Goal: Check status: Check status

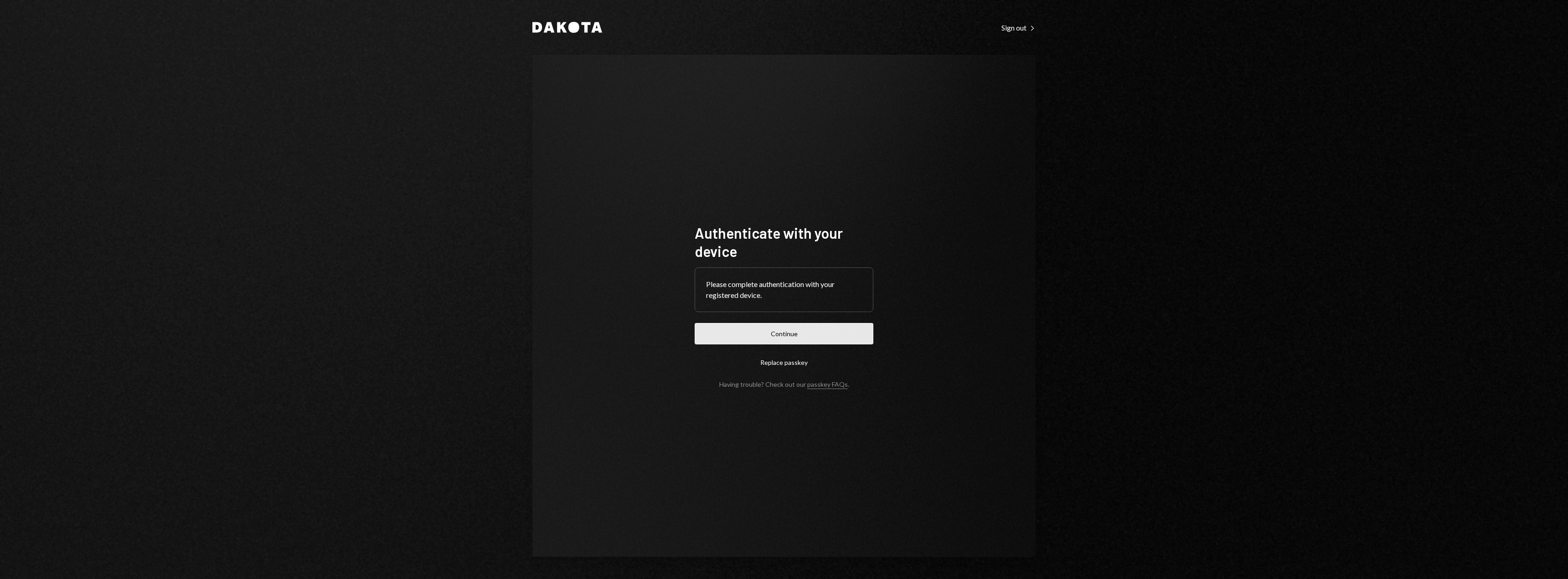
click at [802, 325] on button "Continue" at bounding box center [784, 333] width 179 height 21
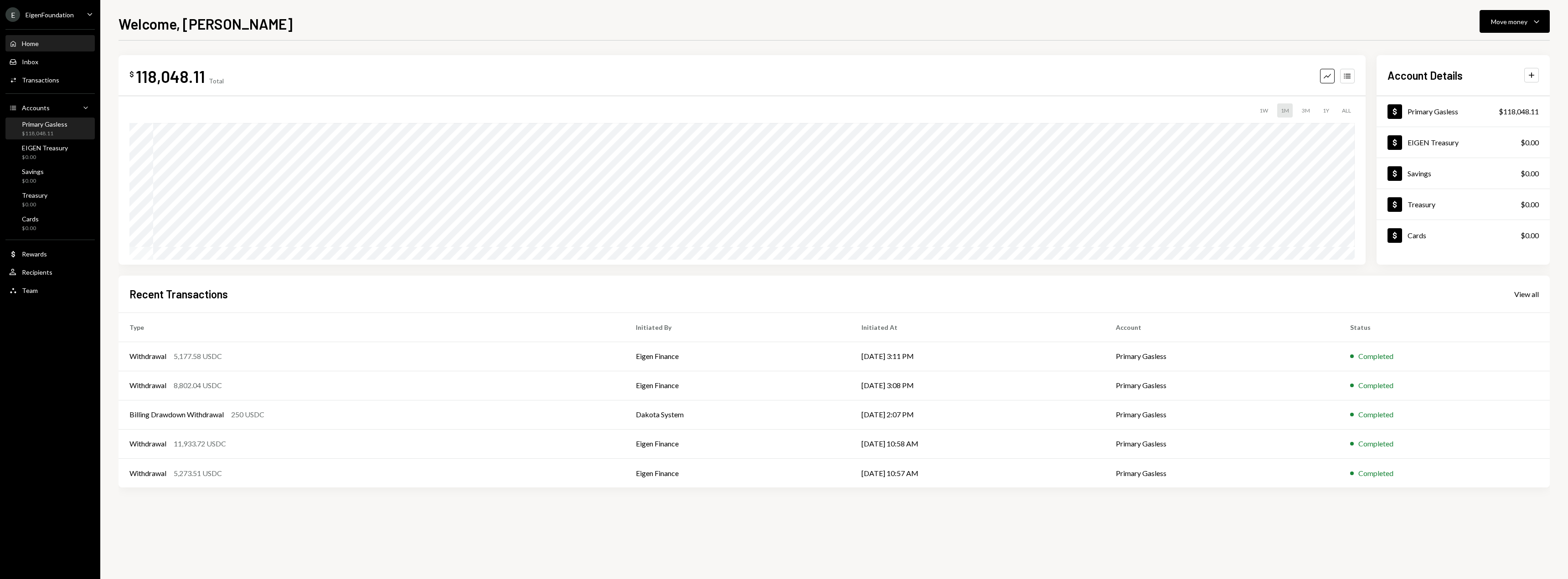
click at [39, 134] on div "$118,048.11" at bounding box center [44, 134] width 45 height 7
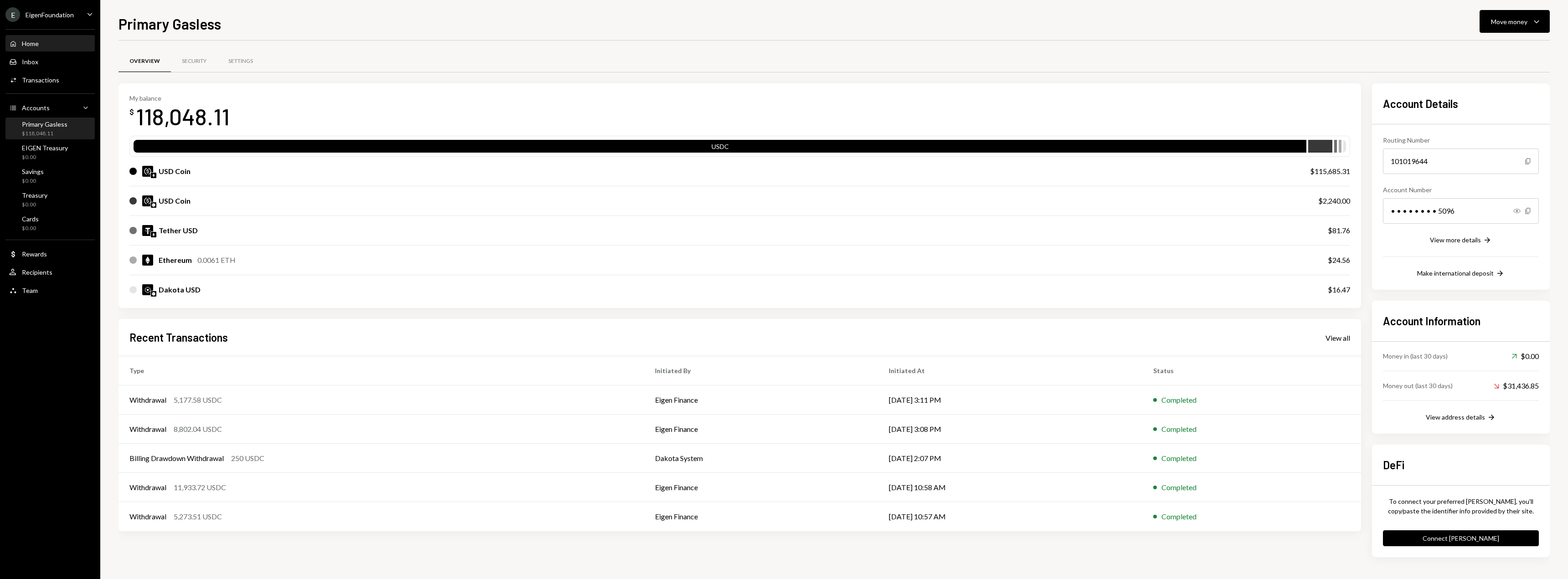
click at [28, 45] on div "Home" at bounding box center [30, 44] width 17 height 7
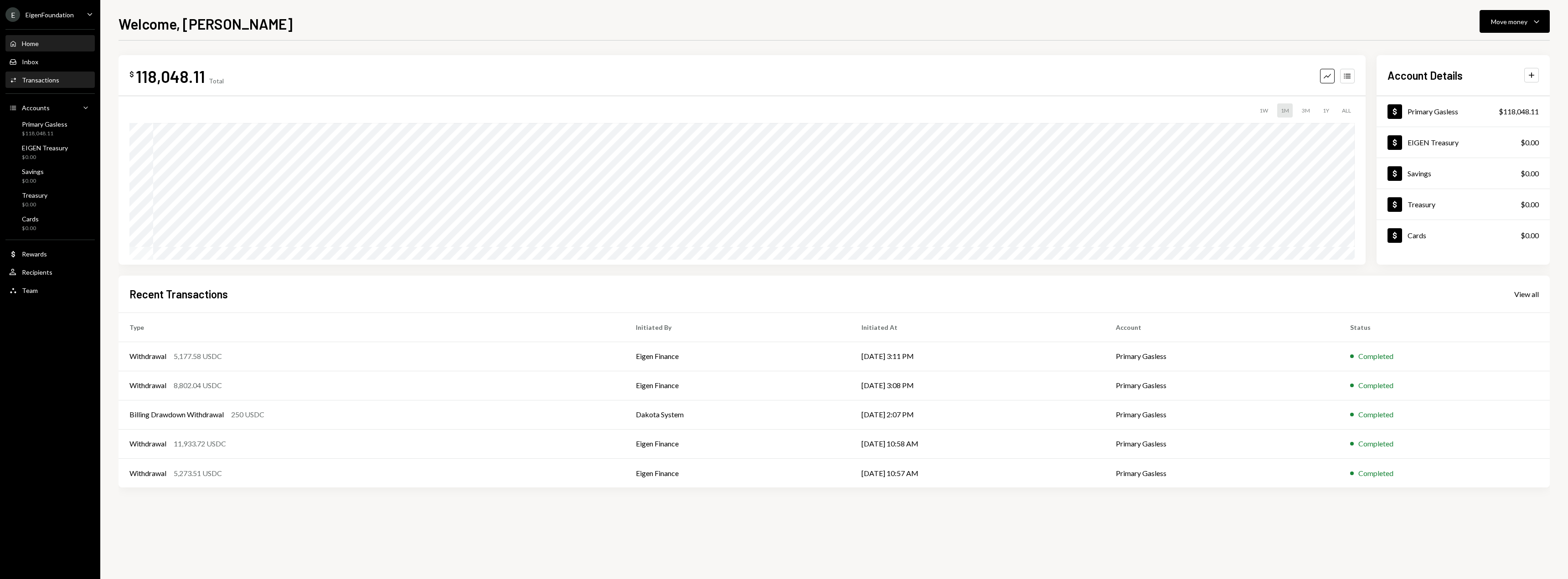
click at [43, 81] on div "Transactions" at bounding box center [40, 80] width 37 height 7
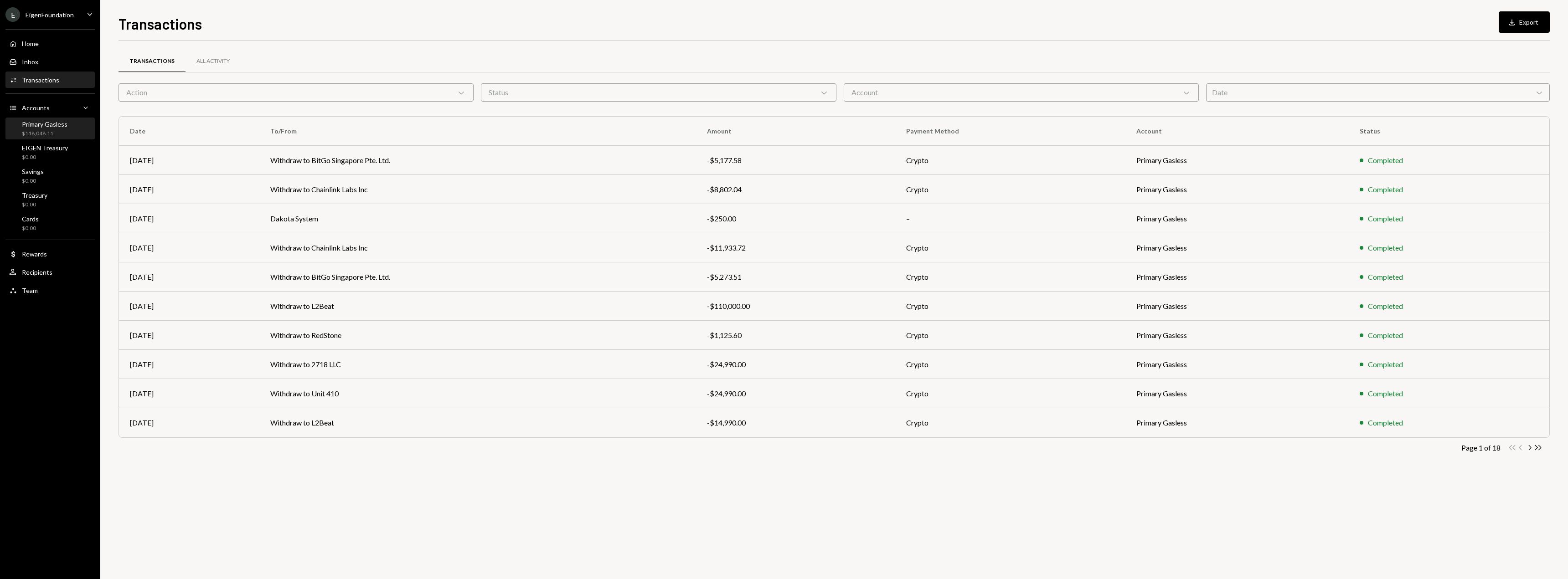
click at [41, 124] on div "Primary Gasless" at bounding box center [44, 124] width 45 height 7
